Goal: Information Seeking & Learning: Learn about a topic

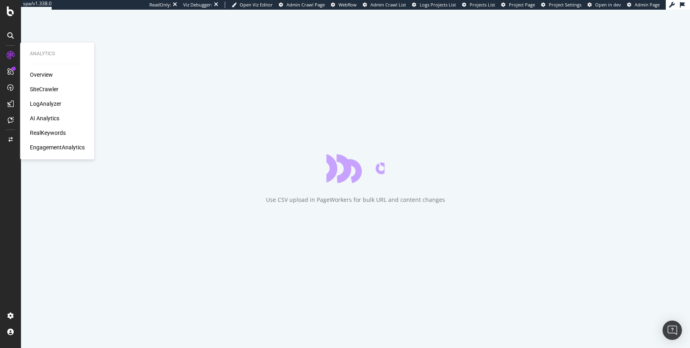
click at [48, 102] on div "LogAnalyzer" at bounding box center [45, 104] width 31 height 8
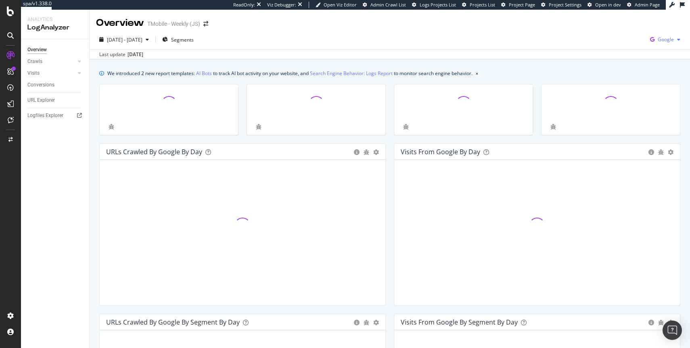
click at [667, 42] on span "Google" at bounding box center [666, 39] width 16 height 7
click at [619, 42] on div "OpenAI" at bounding box center [619, 48] width 56 height 12
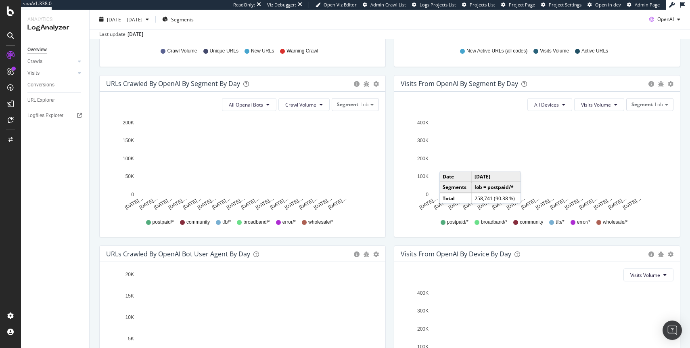
scroll to position [321, 0]
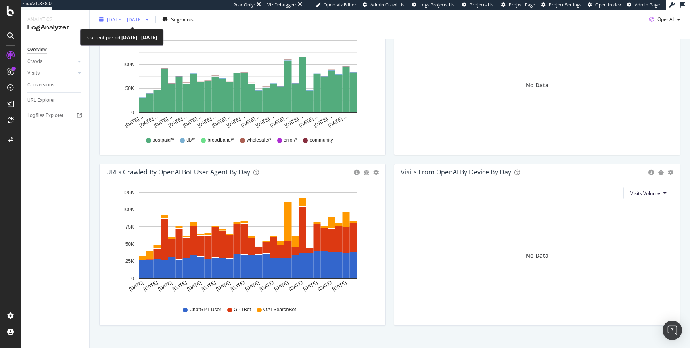
click at [137, 23] on div "[DATE] - [DATE]" at bounding box center [124, 19] width 56 height 12
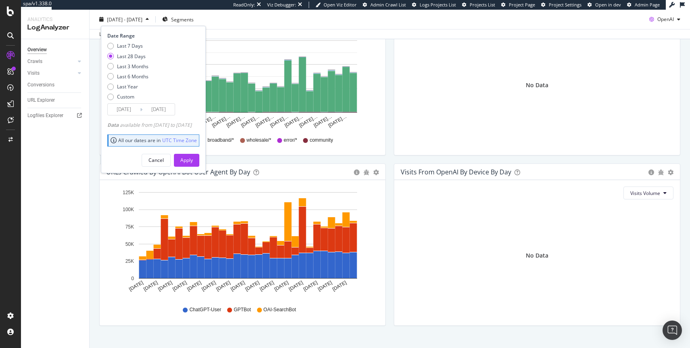
click at [131, 72] on div "Last 7 Days Last 28 Days Last 3 Months Last 6 Months Last Year Custom" at bounding box center [127, 72] width 41 height 61
click at [130, 74] on div "Last 6 Months" at bounding box center [132, 76] width 31 height 7
click at [134, 86] on div "Last Year" at bounding box center [127, 86] width 21 height 7
type input "[DATE]"
click at [193, 155] on div "Apply" at bounding box center [186, 160] width 13 height 12
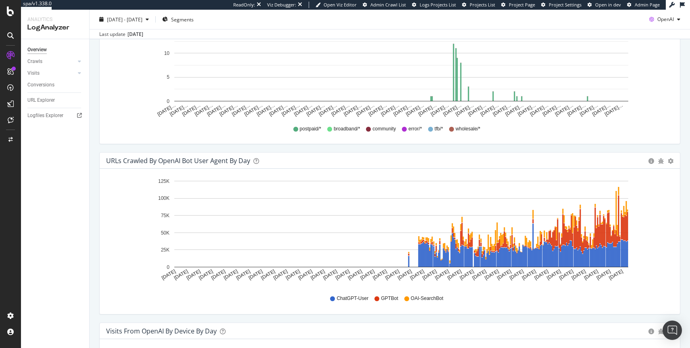
scroll to position [679, 0]
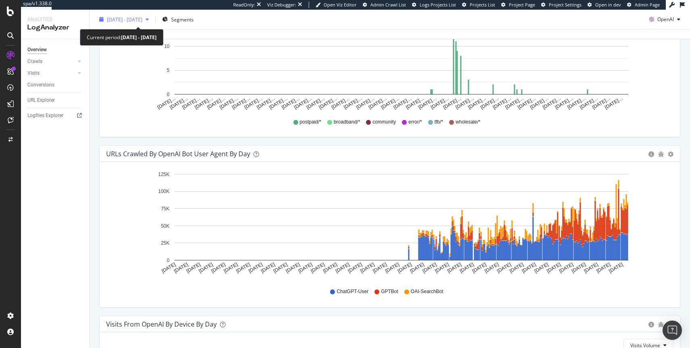
click at [143, 19] on span "[DATE] - [DATE]" at bounding box center [125, 19] width 36 height 7
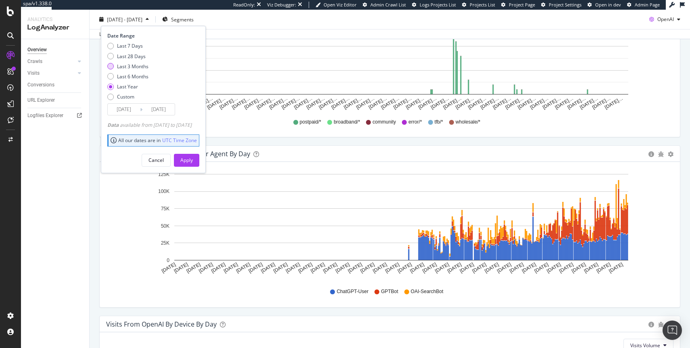
click at [141, 67] on div "Last 3 Months" at bounding box center [132, 66] width 31 height 7
type input "[DATE]"
click at [193, 160] on div "Apply" at bounding box center [186, 160] width 13 height 7
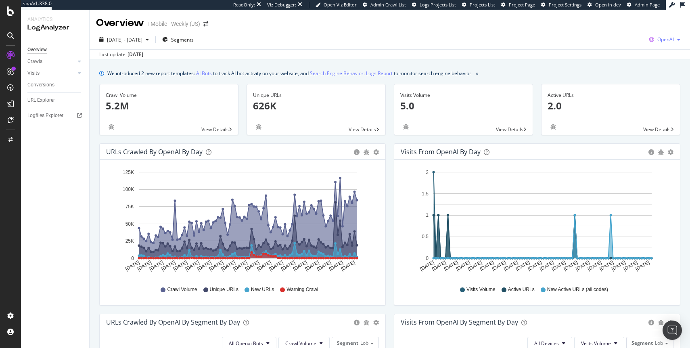
click at [661, 39] on span "OpenAI" at bounding box center [666, 39] width 17 height 7
click at [625, 59] on span "Other AI Bots" at bounding box center [625, 62] width 30 height 7
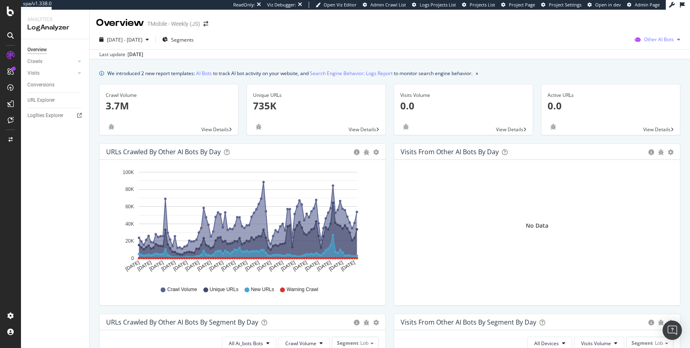
click at [650, 41] on span "Other AI Bots" at bounding box center [659, 39] width 30 height 7
click at [608, 50] on span "OpenAI" at bounding box center [608, 47] width 31 height 7
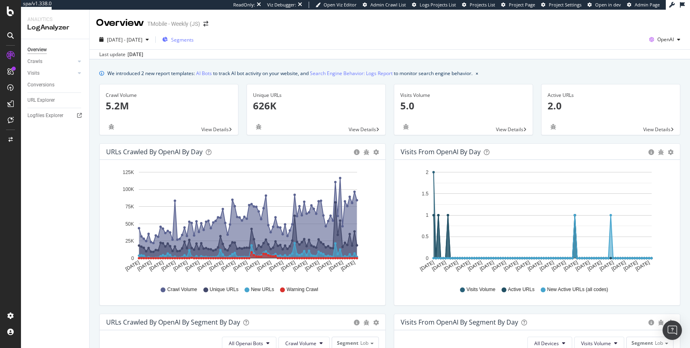
click at [188, 41] on span "Segments" at bounding box center [182, 39] width 23 height 7
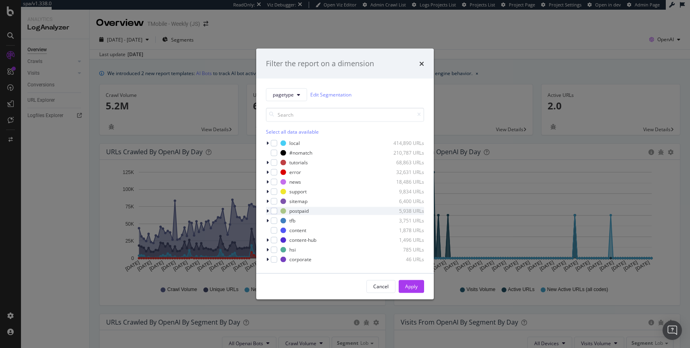
click at [268, 211] on icon "modal" at bounding box center [267, 210] width 2 height 5
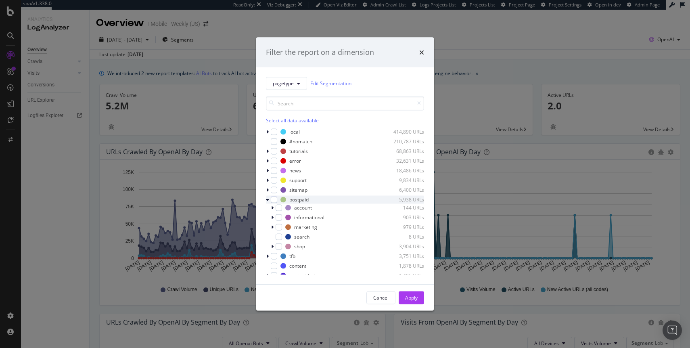
click at [269, 201] on div "modal" at bounding box center [268, 199] width 5 height 8
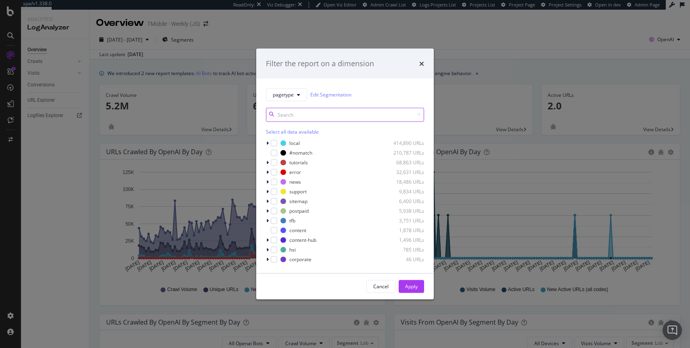
click at [298, 115] on input "modal" at bounding box center [345, 114] width 158 height 14
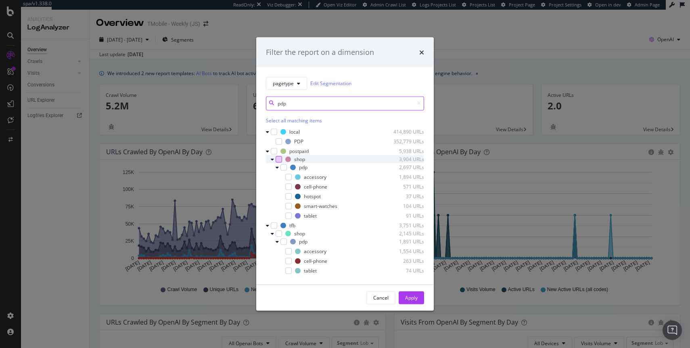
type input "pdp"
click at [279, 161] on div "modal" at bounding box center [279, 159] width 6 height 6
click at [410, 296] on div "Apply" at bounding box center [411, 297] width 13 height 7
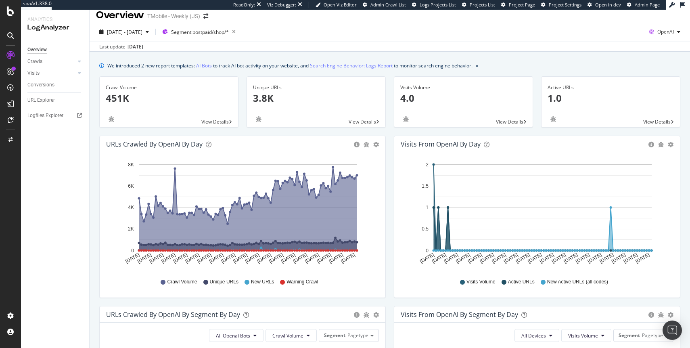
scroll to position [8, 0]
click at [239, 33] on icon "button" at bounding box center [234, 31] width 10 height 11
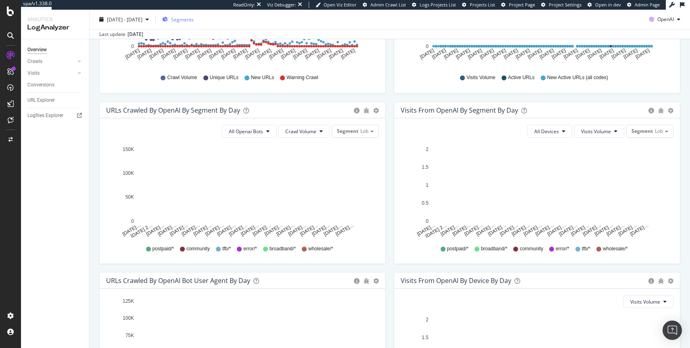
scroll to position [335, 0]
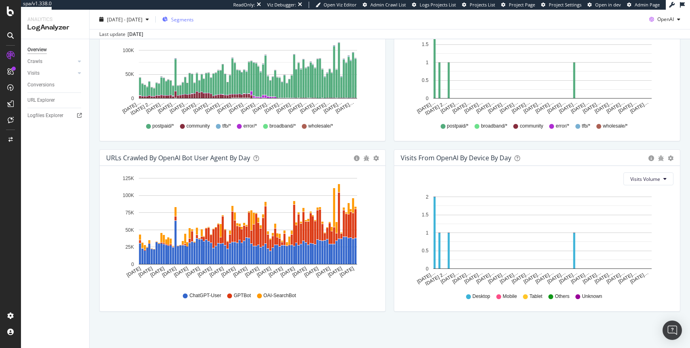
click at [197, 21] on button "Segments" at bounding box center [178, 19] width 38 height 13
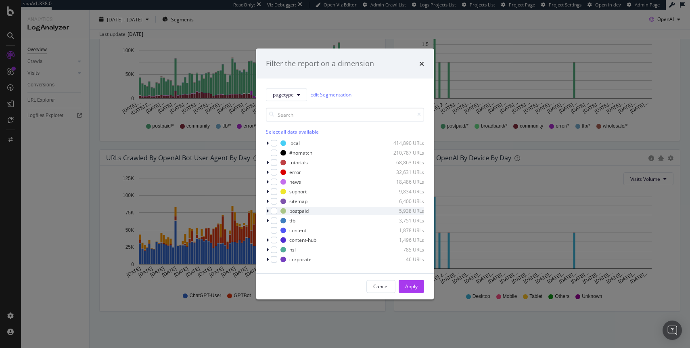
click at [268, 211] on icon "modal" at bounding box center [267, 210] width 2 height 5
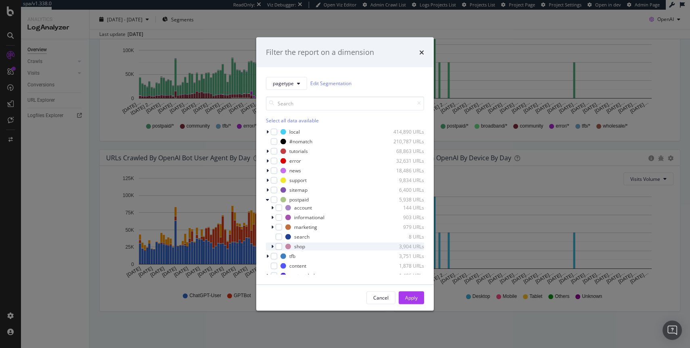
click at [274, 245] on div "modal" at bounding box center [273, 246] width 5 height 8
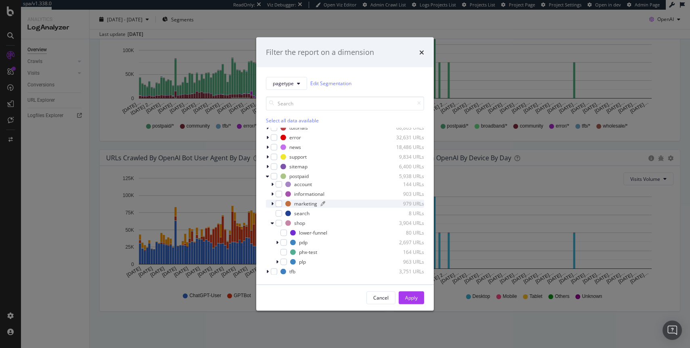
scroll to position [32, 0]
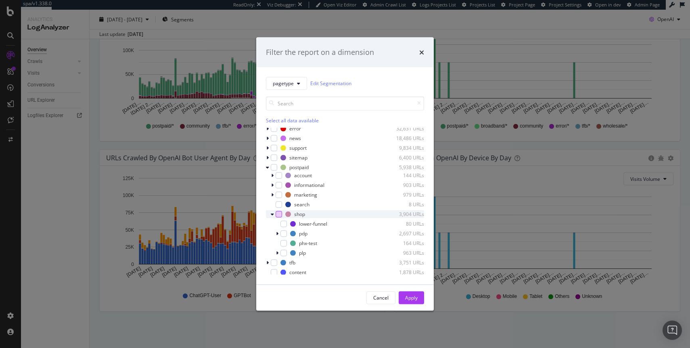
click at [277, 214] on div "modal" at bounding box center [279, 214] width 6 height 6
click at [408, 295] on div "Apply" at bounding box center [411, 297] width 13 height 7
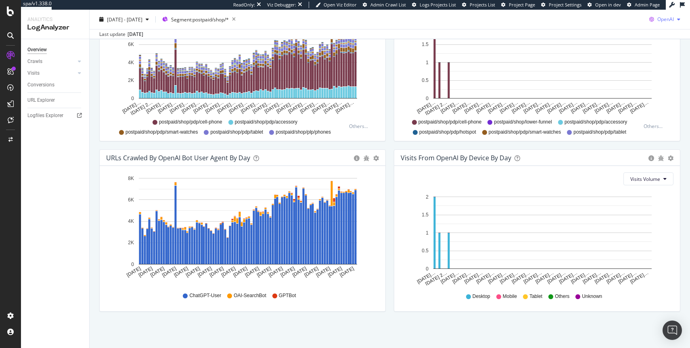
click at [670, 16] on span "OpenAI" at bounding box center [666, 19] width 17 height 7
click at [653, 78] on span "Other AI Bots" at bounding box center [666, 80] width 30 height 7
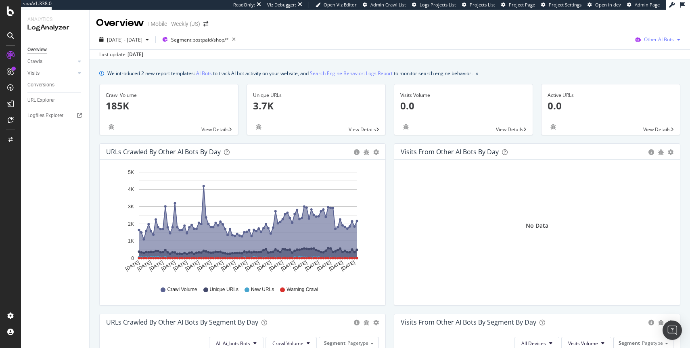
click at [645, 43] on div "Other AI Bots" at bounding box center [658, 40] width 52 height 12
click at [608, 48] on span "OpenAI" at bounding box center [608, 47] width 31 height 7
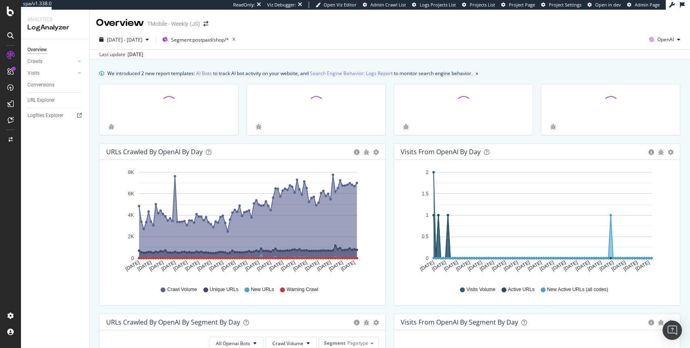
click at [222, 34] on div "Segment: postpaid/shop/*" at bounding box center [200, 39] width 77 height 11
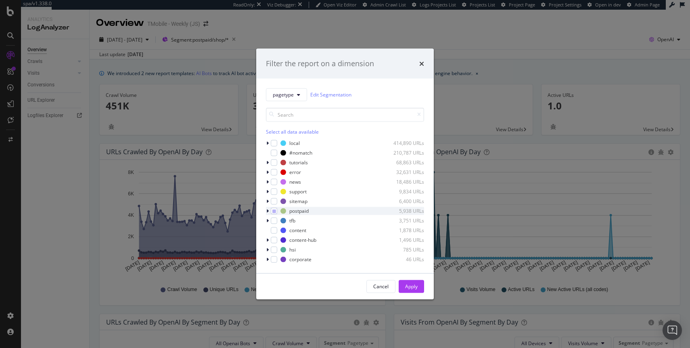
click at [269, 211] on div "modal" at bounding box center [268, 211] width 5 height 8
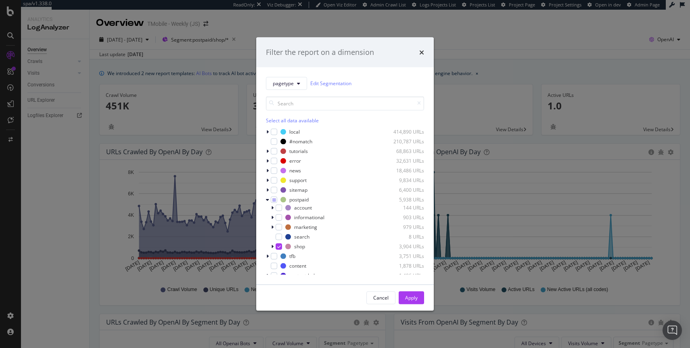
scroll to position [24, 0]
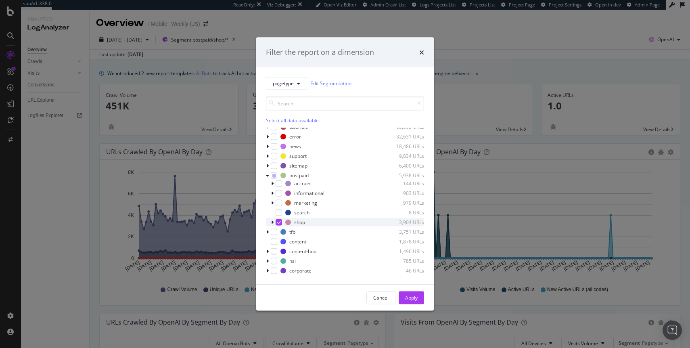
click at [278, 222] on icon "modal" at bounding box center [279, 222] width 4 height 4
click at [280, 194] on div "modal" at bounding box center [279, 193] width 6 height 6
click at [414, 298] on div "Apply" at bounding box center [411, 297] width 13 height 7
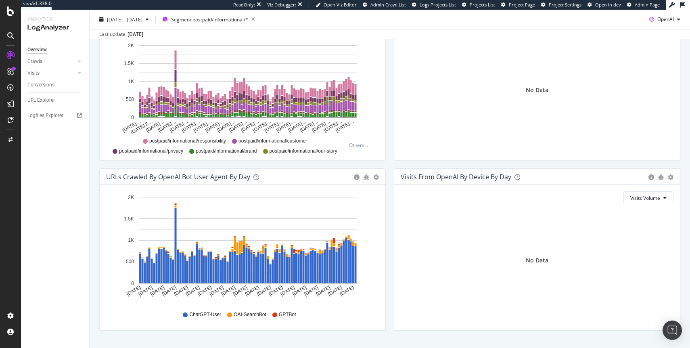
scroll to position [335, 0]
